Goal: Find specific page/section: Find specific page/section

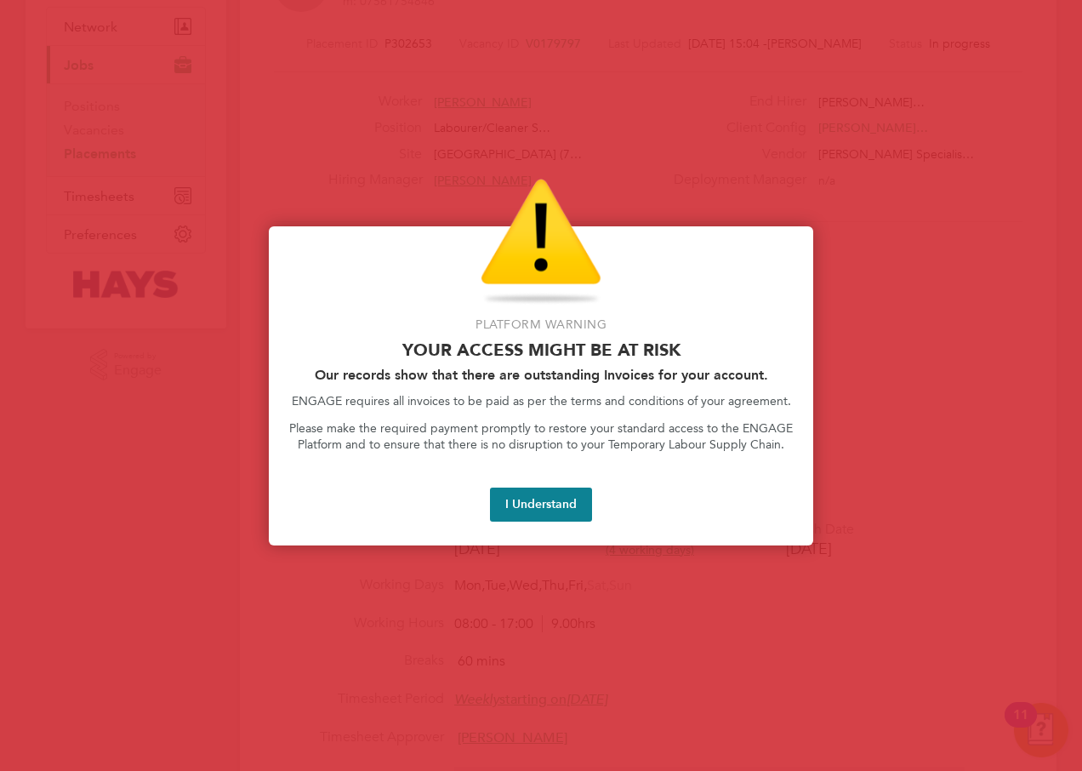
click at [560, 564] on div at bounding box center [541, 385] width 1082 height 771
click at [547, 515] on button "I Understand" at bounding box center [541, 504] width 102 height 34
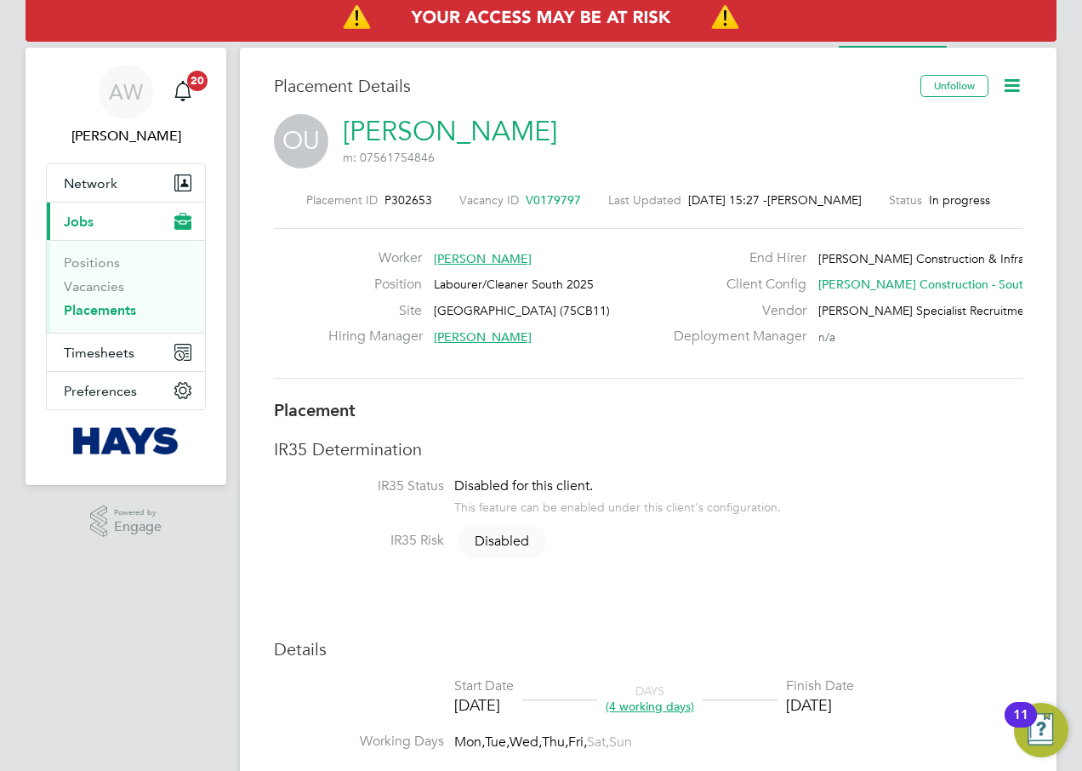
click at [1008, 92] on icon at bounding box center [1011, 85] width 21 height 21
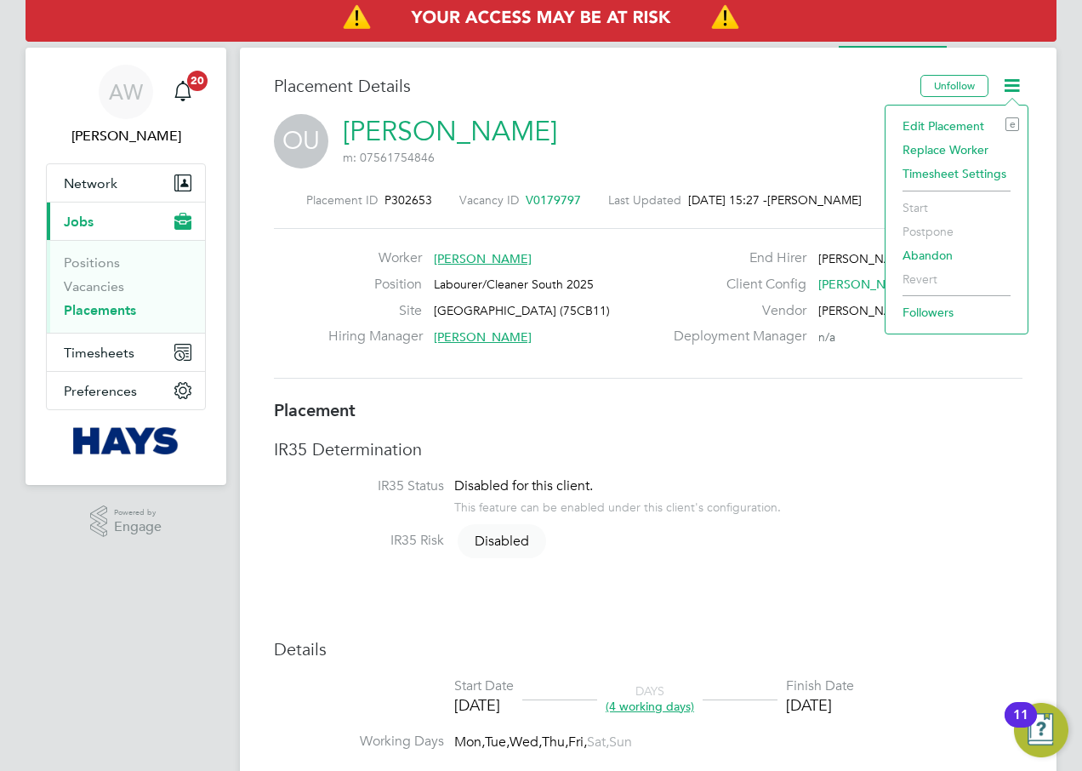
click at [1008, 90] on icon at bounding box center [1011, 85] width 21 height 21
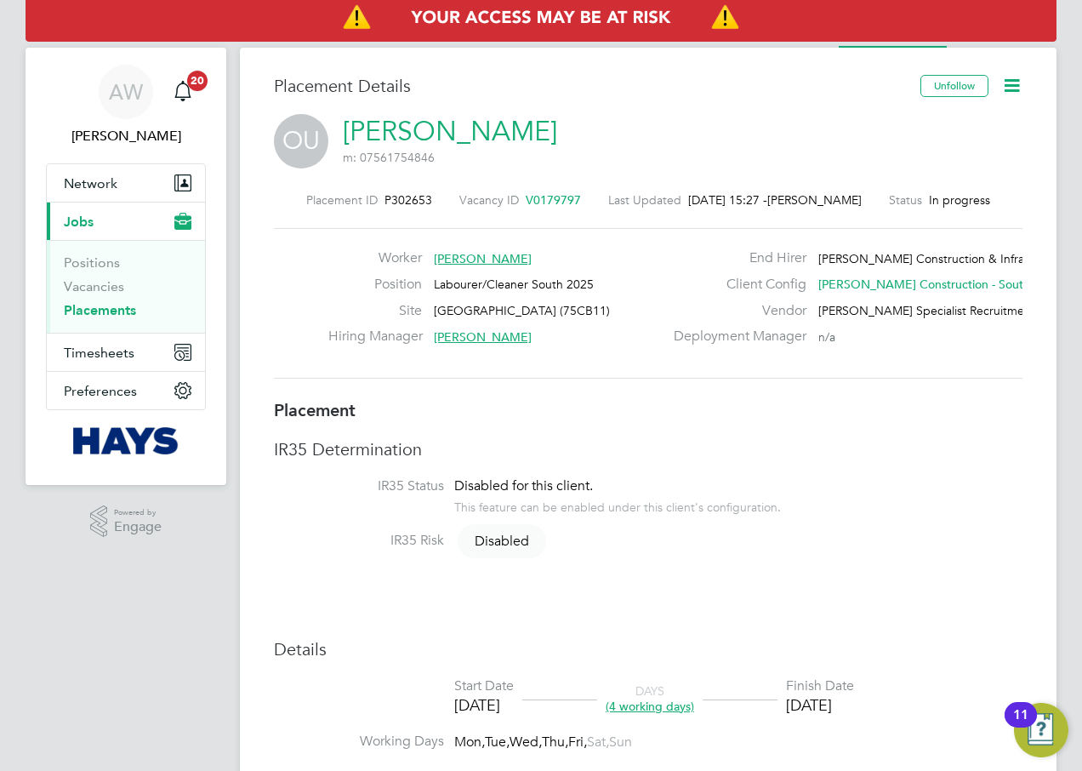
click at [636, 360] on div "Worker [PERSON_NAME] Position Labourer/Cleaner South 2025 Site [GEOGRAPHIC_DATA…" at bounding box center [648, 303] width 748 height 151
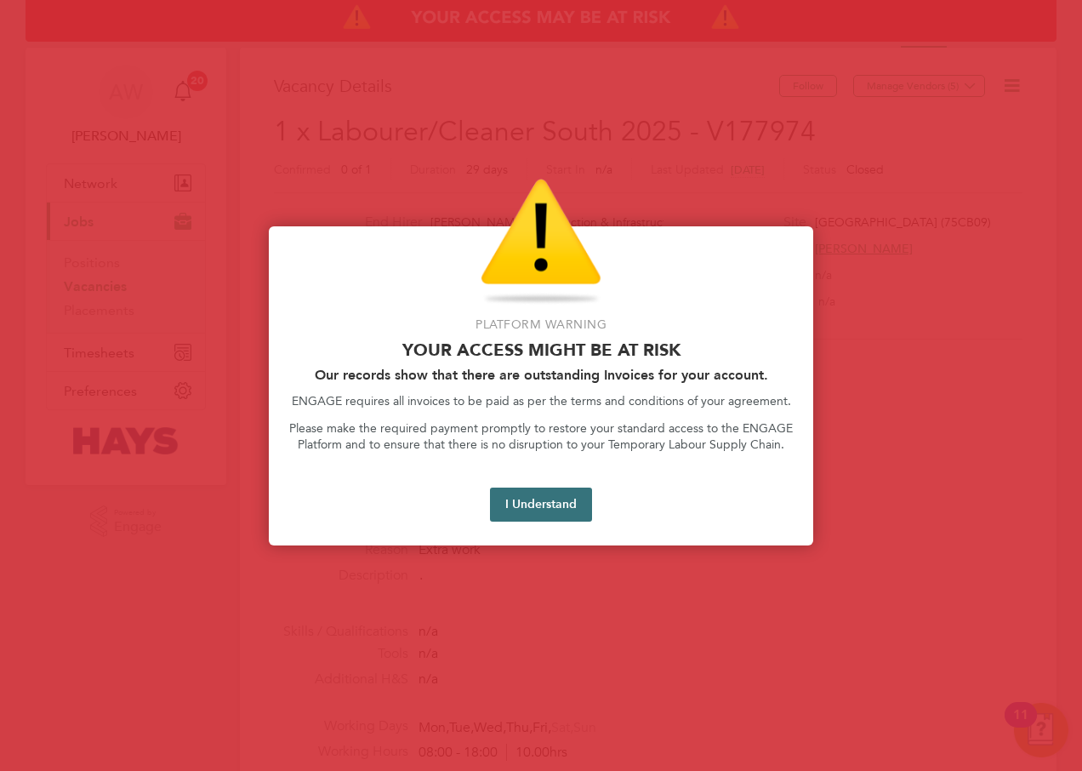
click at [563, 495] on button "I Understand" at bounding box center [541, 504] width 102 height 34
